Goal: Task Accomplishment & Management: Use online tool/utility

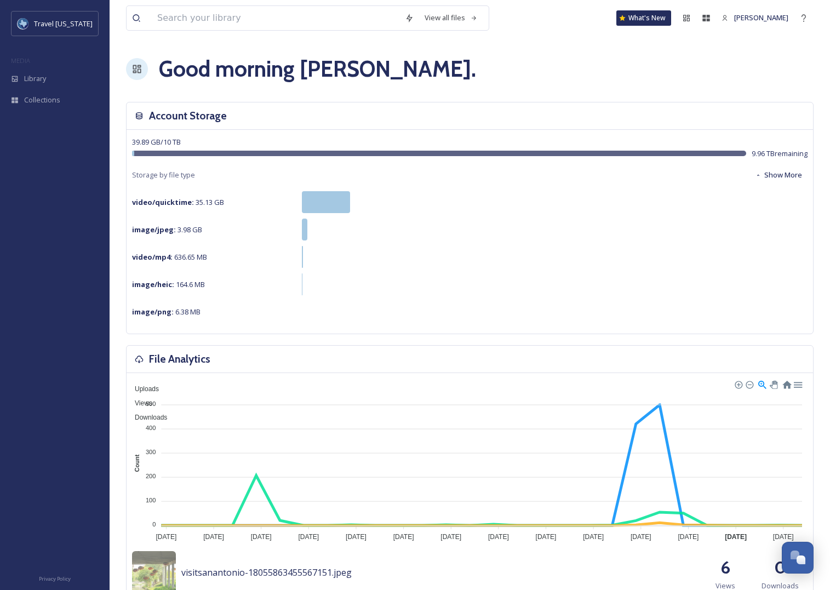
click at [372, 123] on div "Account Storage" at bounding box center [470, 115] width 686 height 27
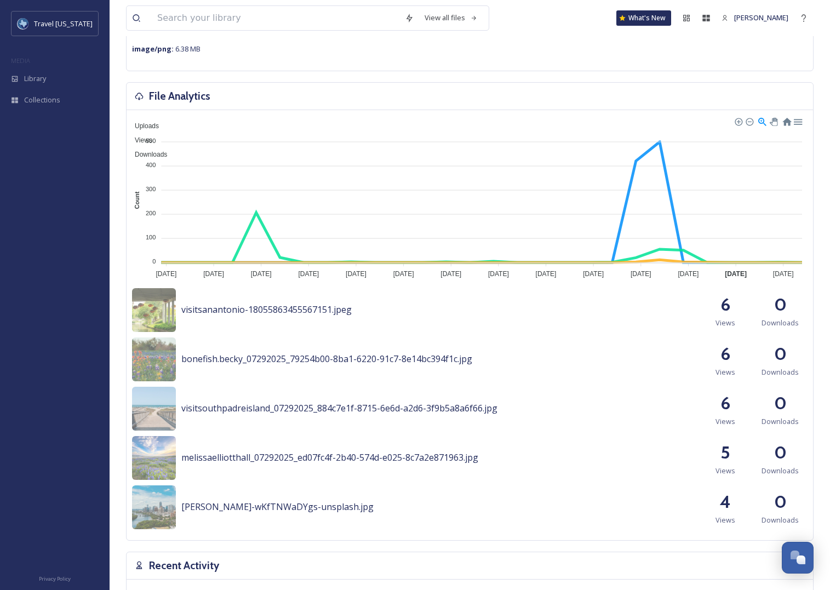
scroll to position [267, 0]
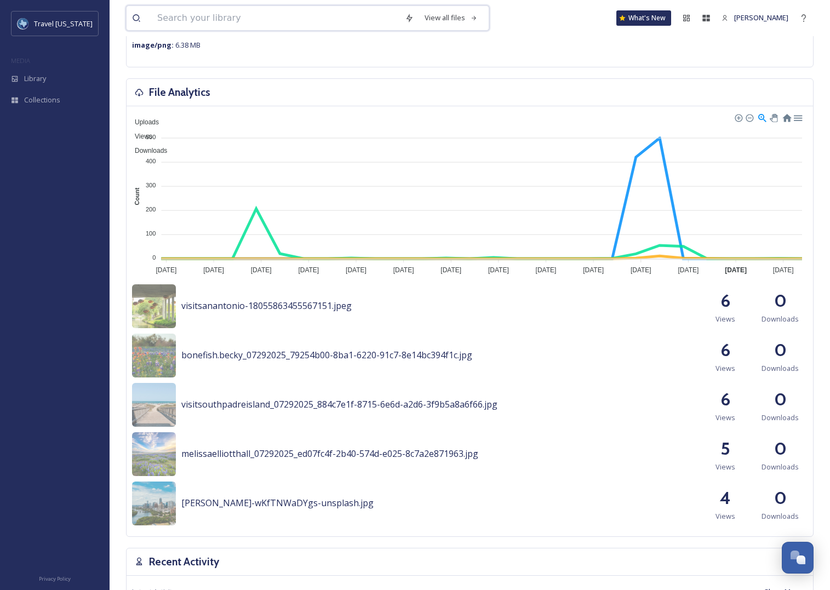
click at [210, 25] on input at bounding box center [276, 18] width 248 height 24
type input "barbeque"
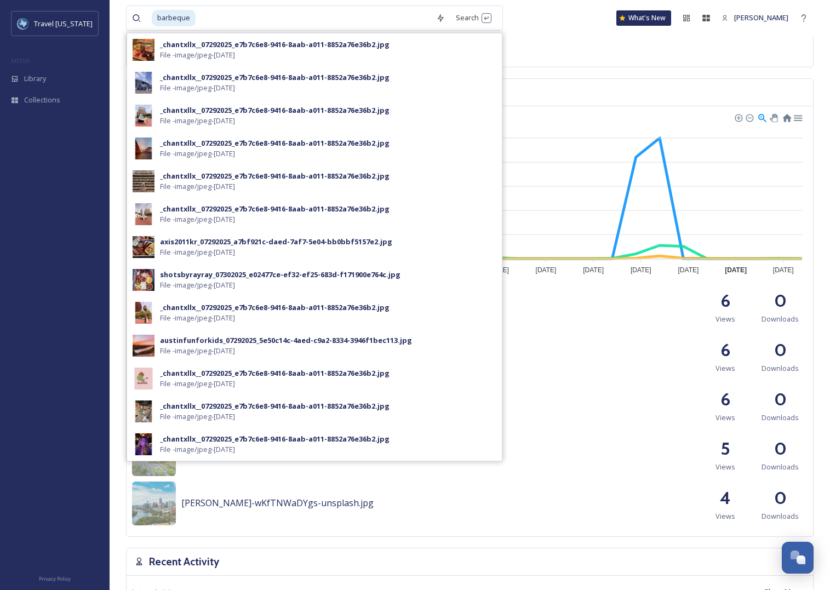
click at [620, 51] on div "image/png : 6.38 MB" at bounding box center [469, 45] width 675 height 22
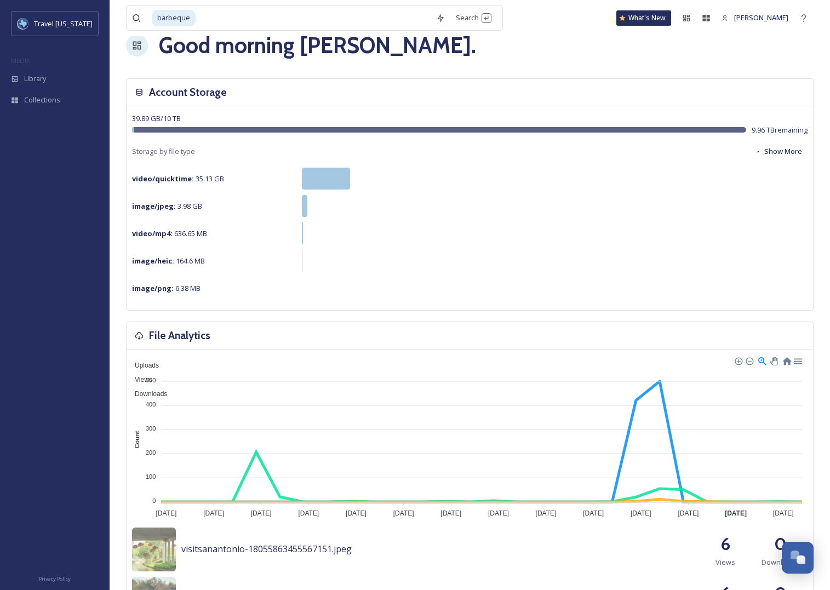
scroll to position [0, 0]
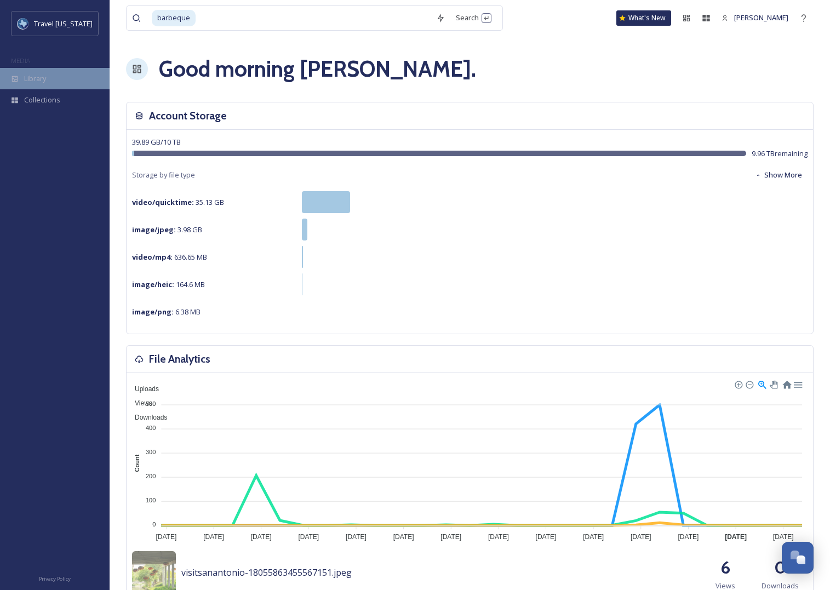
click at [20, 77] on div "Library" at bounding box center [55, 78] width 110 height 21
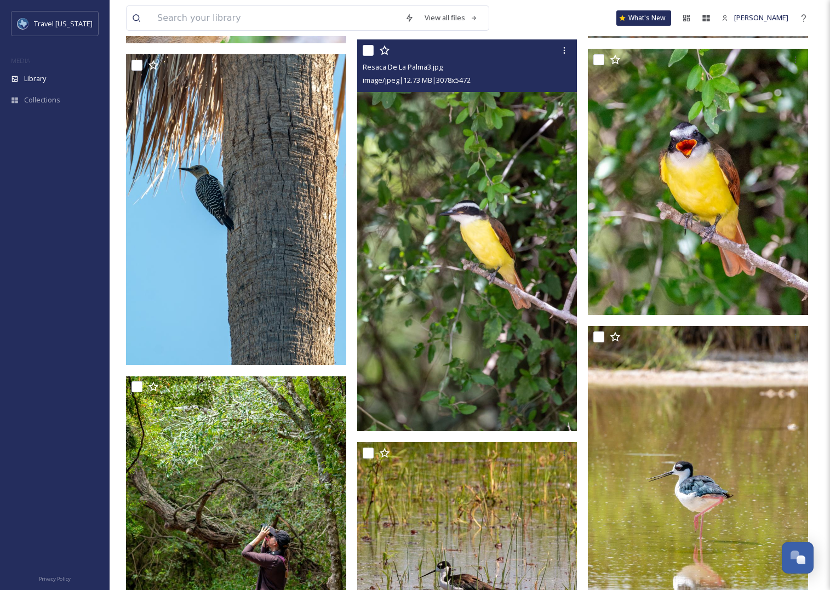
scroll to position [553, 0]
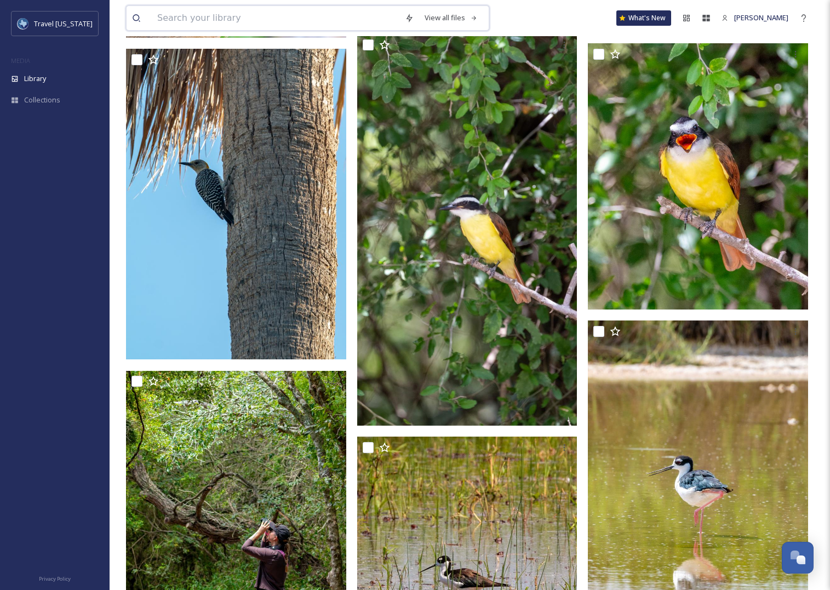
click at [203, 24] on input at bounding box center [276, 18] width 248 height 24
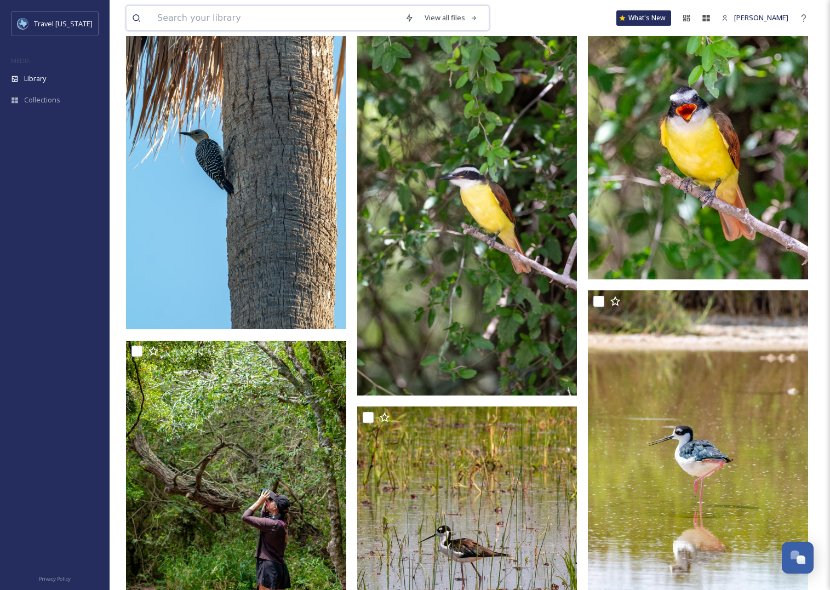
scroll to position [159, 0]
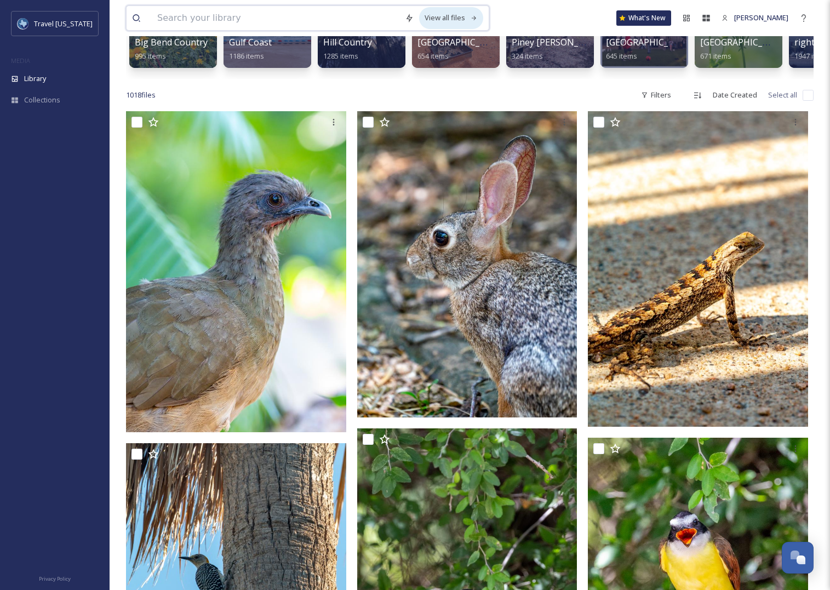
click at [453, 21] on div "View all files" at bounding box center [451, 17] width 64 height 21
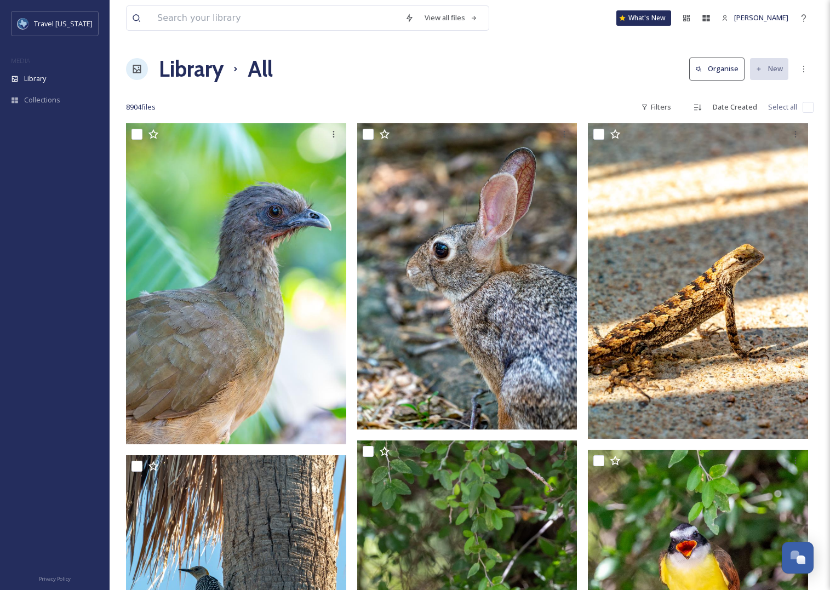
click at [734, 68] on button "Organise" at bounding box center [716, 69] width 55 height 22
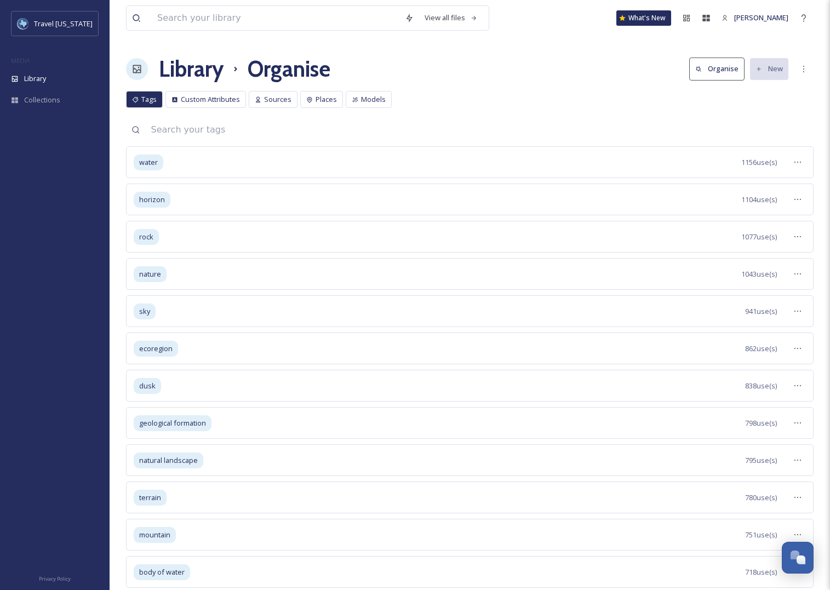
click at [494, 105] on div "Tags Custom Attributes Sources Places Models Tags Custom Attributes Sources Pla…" at bounding box center [469, 102] width 687 height 22
click at [322, 135] on input at bounding box center [480, 130] width 668 height 24
click at [49, 98] on span "Collections" at bounding box center [42, 100] width 36 height 10
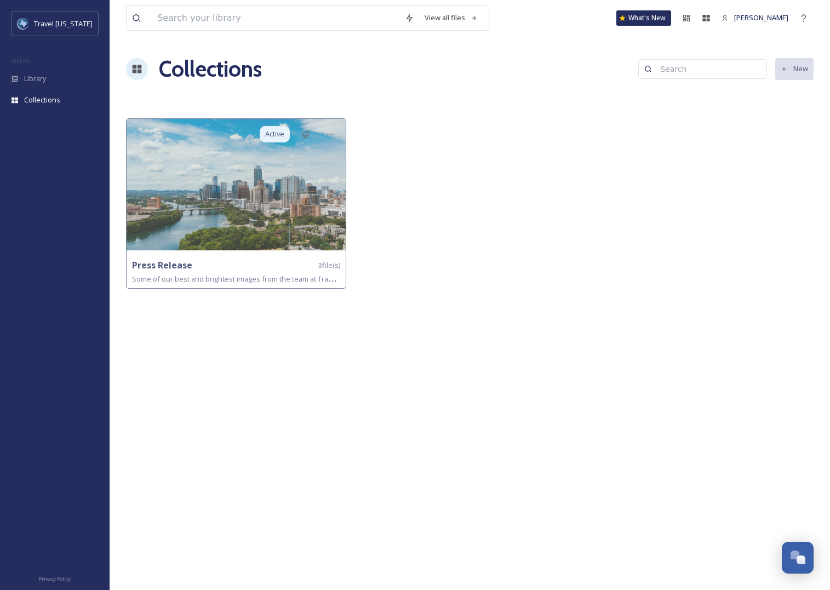
click at [384, 99] on div "View all files What's New Blake Maraoui Collections New Active Press Release 3 …" at bounding box center [470, 295] width 720 height 590
click at [471, 19] on icon at bounding box center [474, 18] width 7 height 7
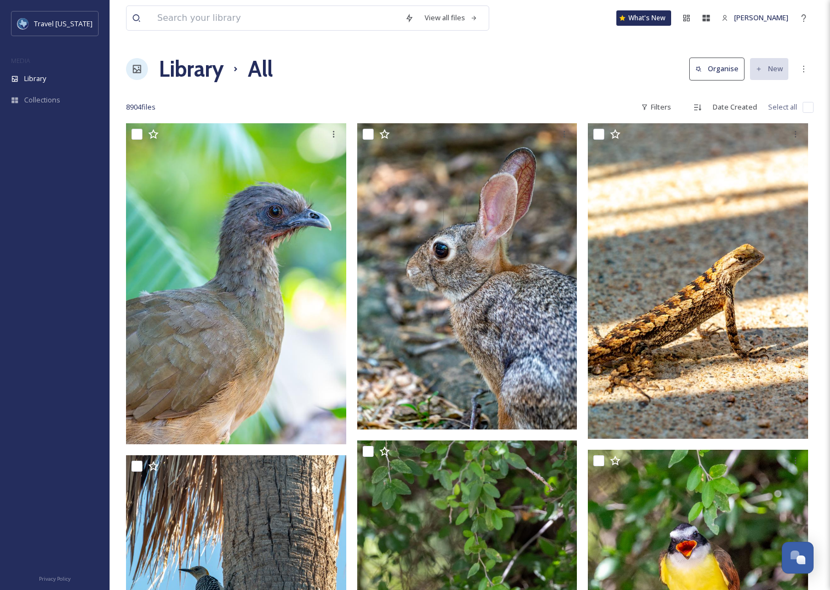
click at [133, 109] on span "8904 file s" at bounding box center [141, 107] width 30 height 10
drag, startPoint x: 491, startPoint y: 81, endPoint x: 547, endPoint y: 77, distance: 56.0
click at [492, 81] on div "Library All Organise New" at bounding box center [469, 69] width 687 height 33
click at [405, 102] on div "8904 file s Filters Date Created Select all" at bounding box center [469, 106] width 687 height 21
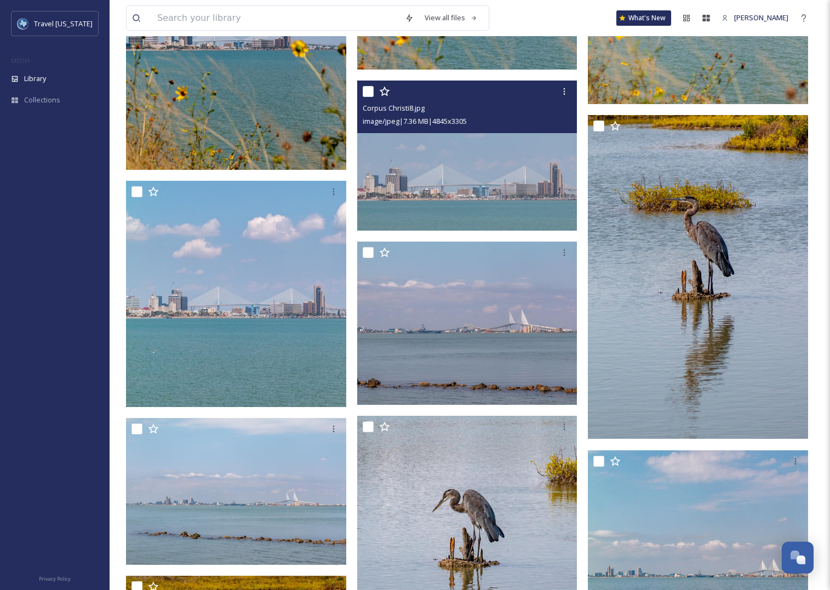
scroll to position [1486, 0]
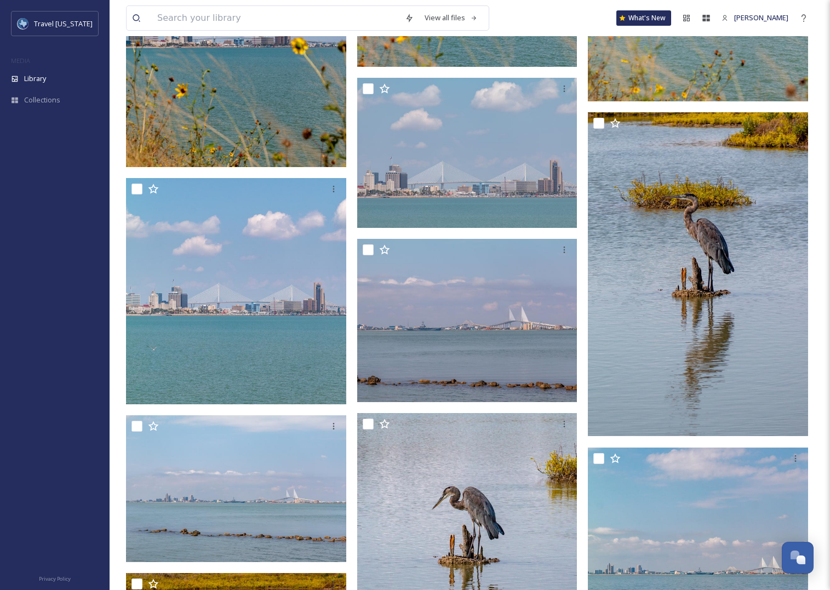
click at [277, 105] on img at bounding box center [236, 50] width 220 height 234
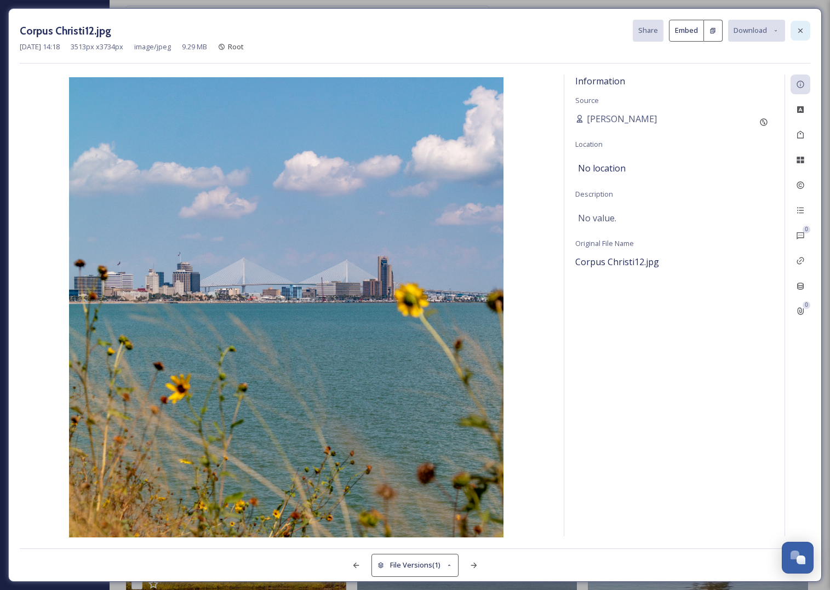
click at [804, 30] on icon at bounding box center [800, 30] width 9 height 9
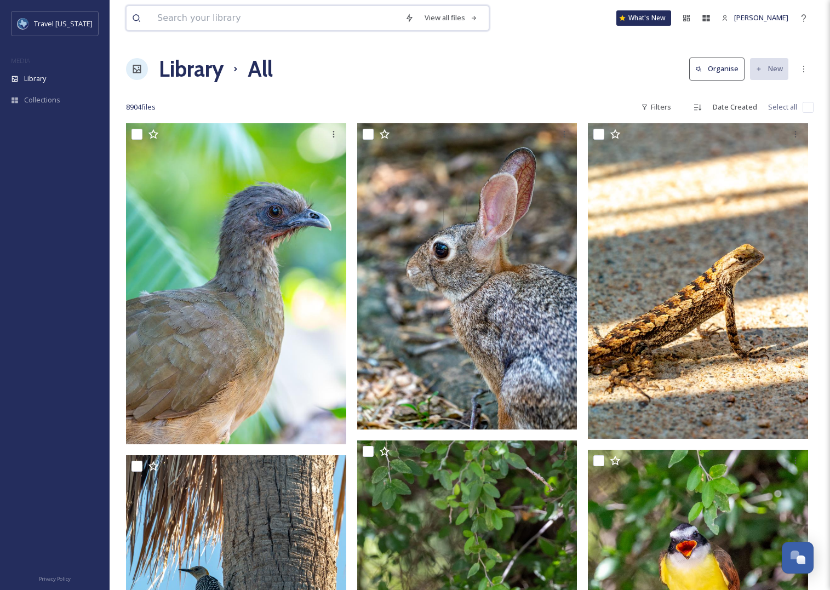
click at [226, 16] on input at bounding box center [276, 18] width 248 height 24
click at [406, 18] on icon at bounding box center [409, 18] width 9 height 9
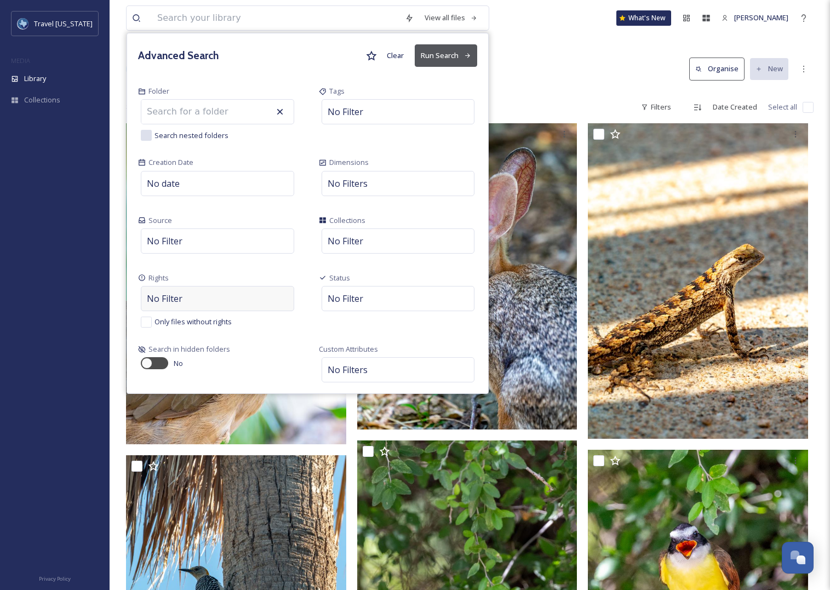
click at [214, 298] on div "No Filter" at bounding box center [217, 298] width 153 height 25
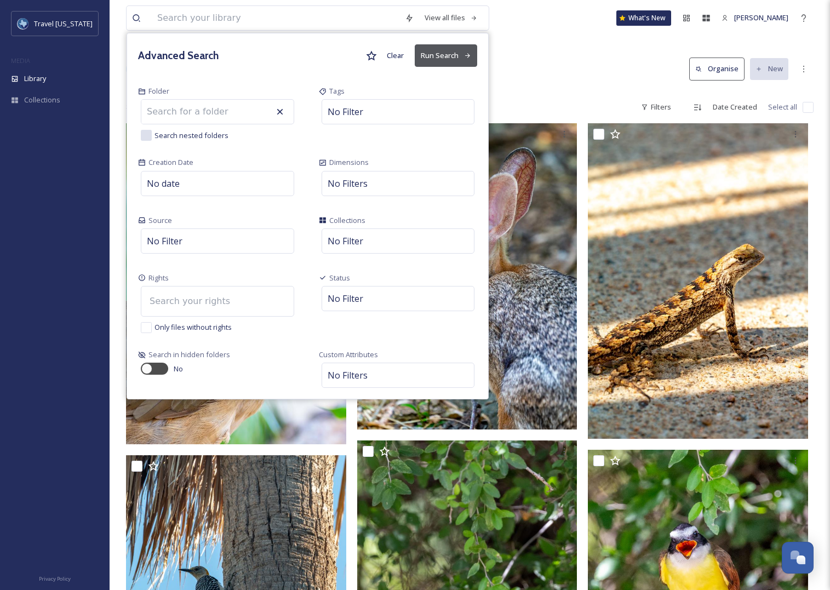
scroll to position [1, 0]
click at [186, 305] on input at bounding box center [204, 301] width 121 height 24
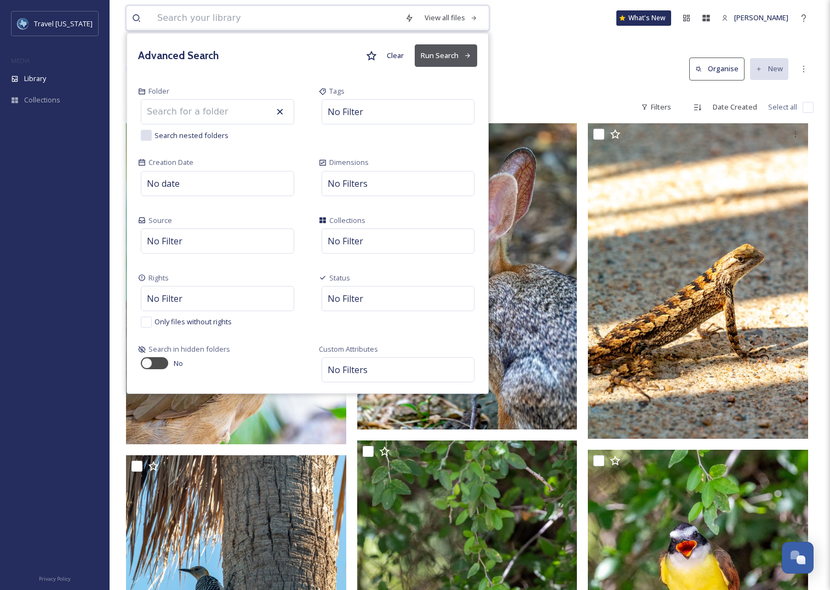
click at [188, 278] on div "Rights" at bounding box center [217, 278] width 159 height 10
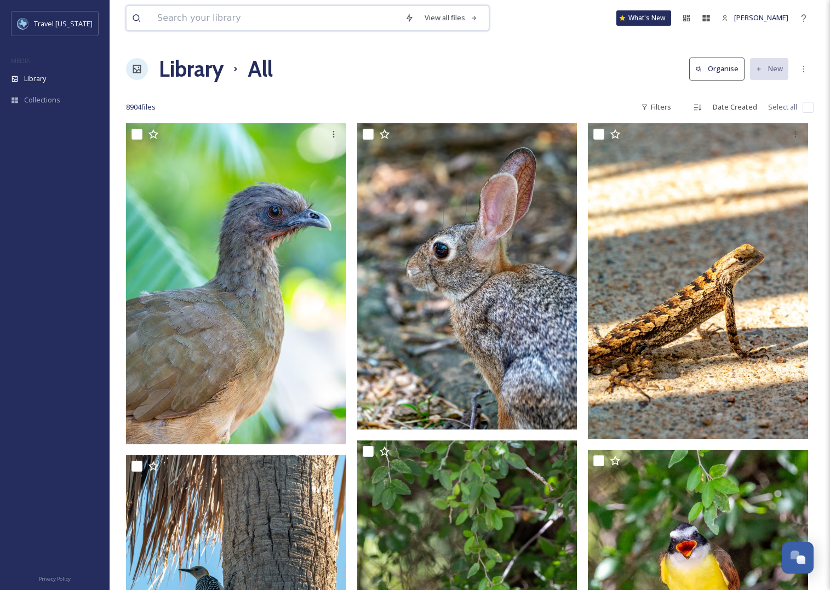
click at [503, 56] on div "Library All Organise New" at bounding box center [469, 69] width 687 height 33
